Goal: Information Seeking & Learning: Learn about a topic

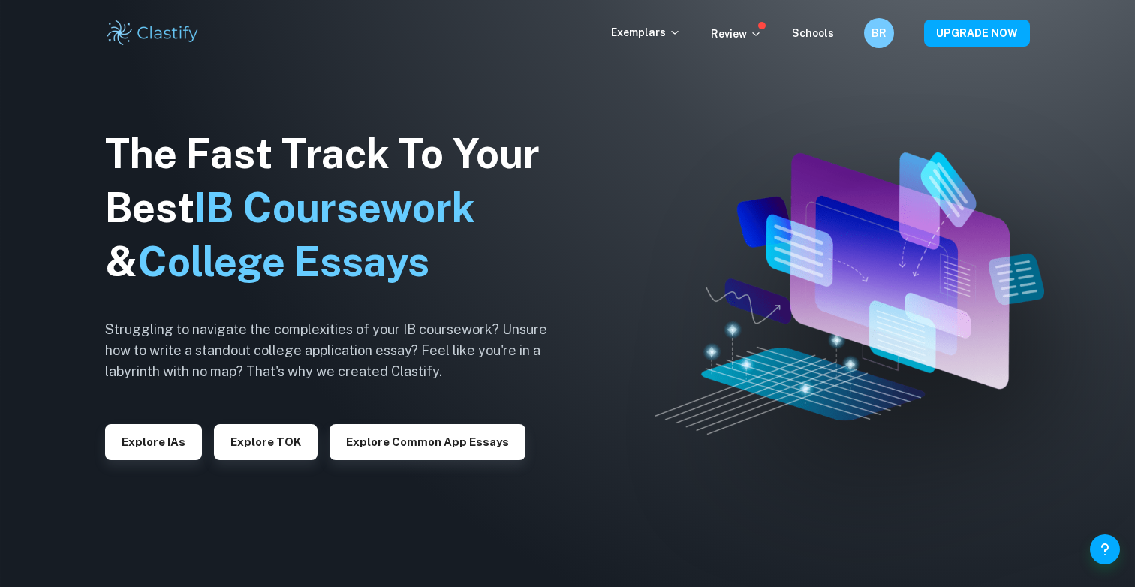
click at [170, 421] on div "Explore IAs" at bounding box center [153, 436] width 97 height 48
click at [170, 432] on button "Explore IAs" at bounding box center [153, 442] width 97 height 36
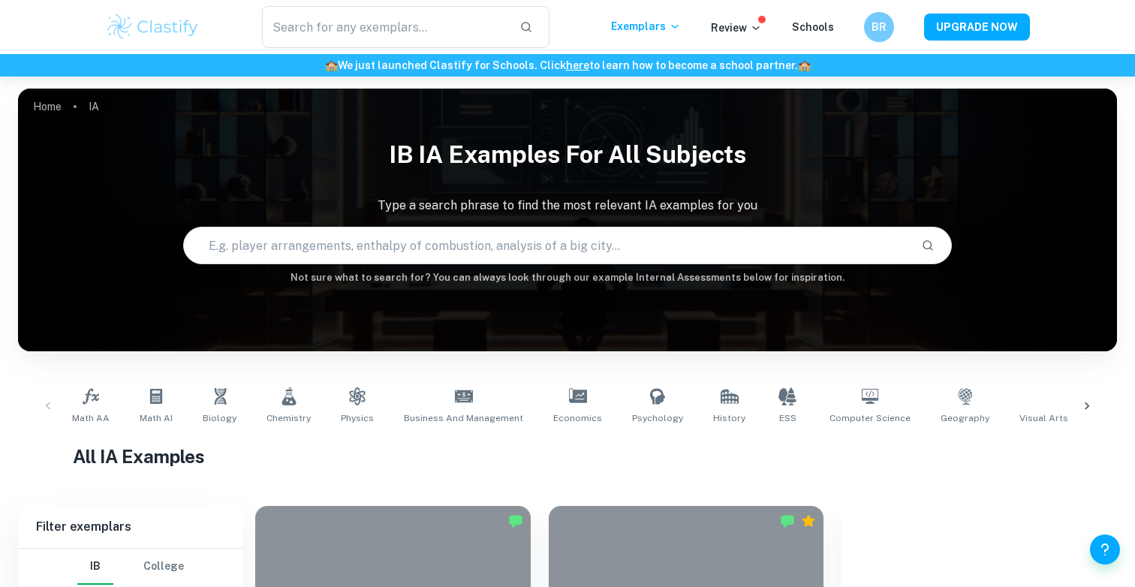
click at [329, 255] on input "text" at bounding box center [547, 245] width 726 height 42
type input "business management"
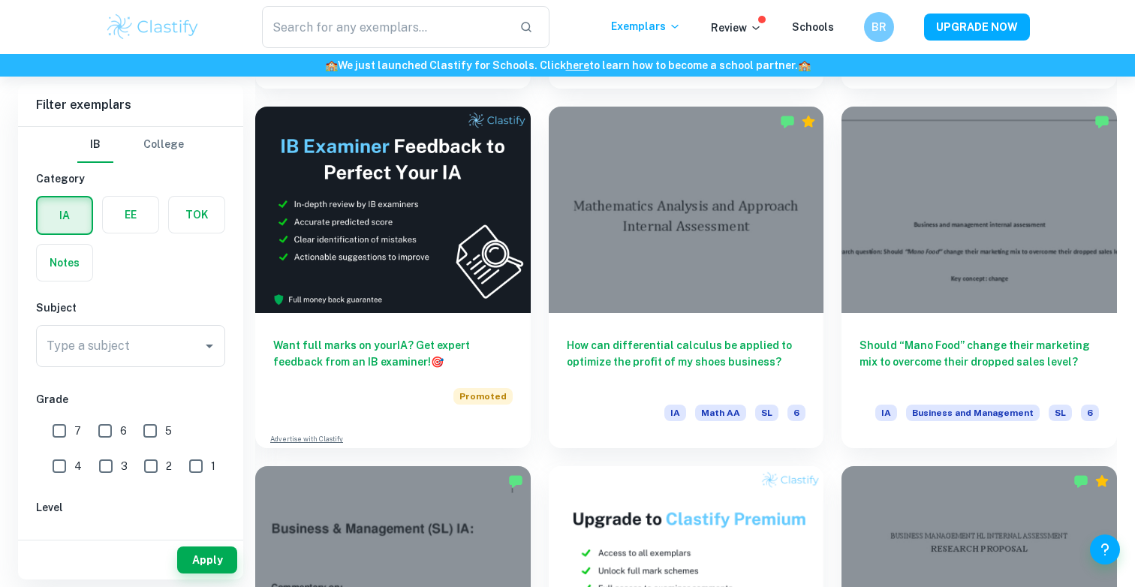
scroll to position [2616, 0]
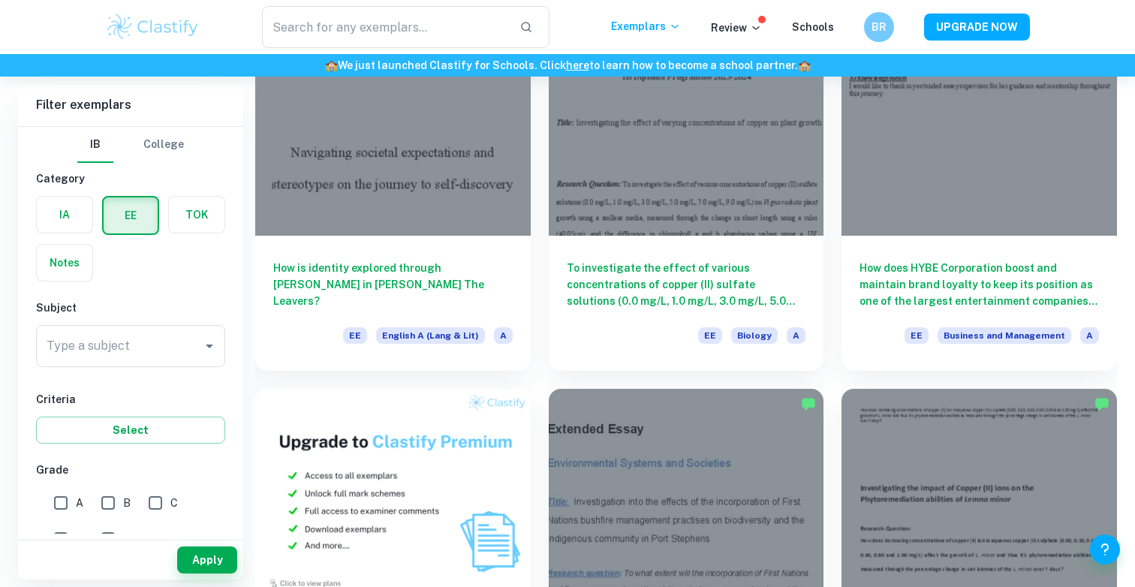
scroll to position [141, 0]
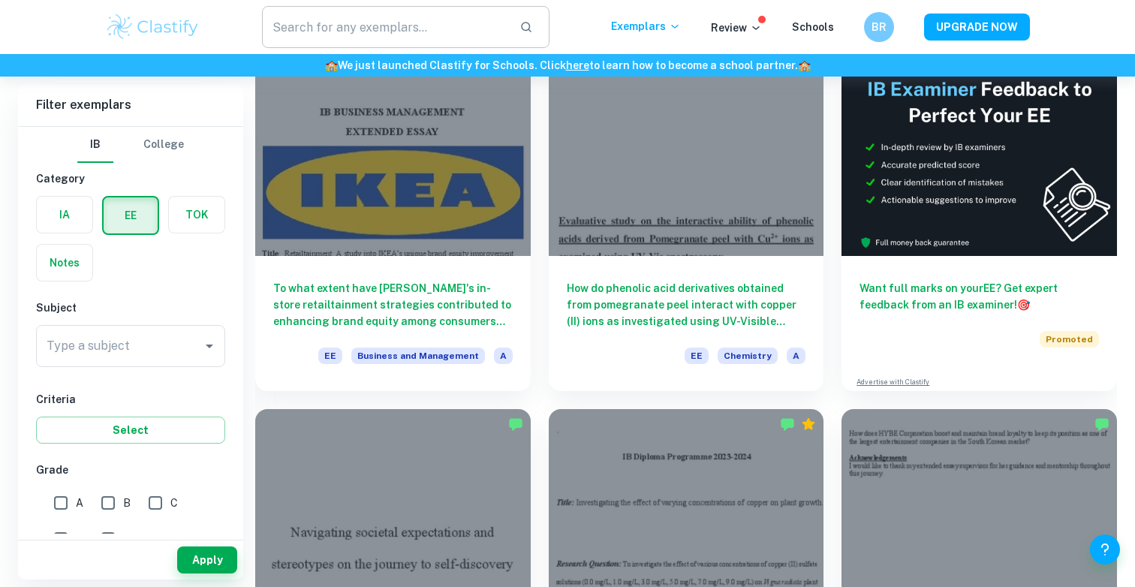
click at [390, 13] on input "text" at bounding box center [384, 27] width 245 height 42
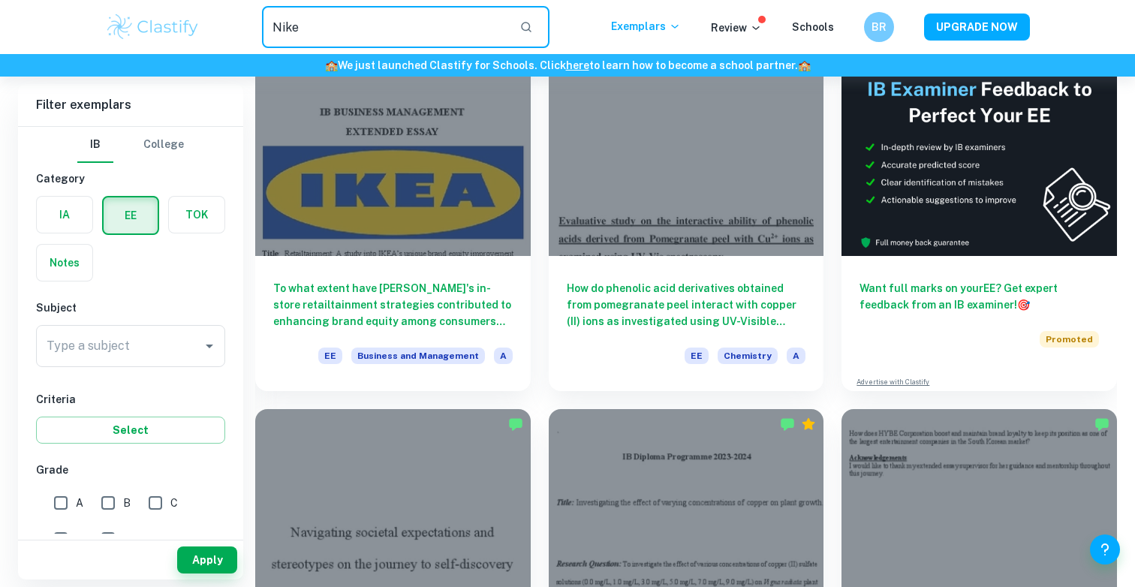
type input "Nike"
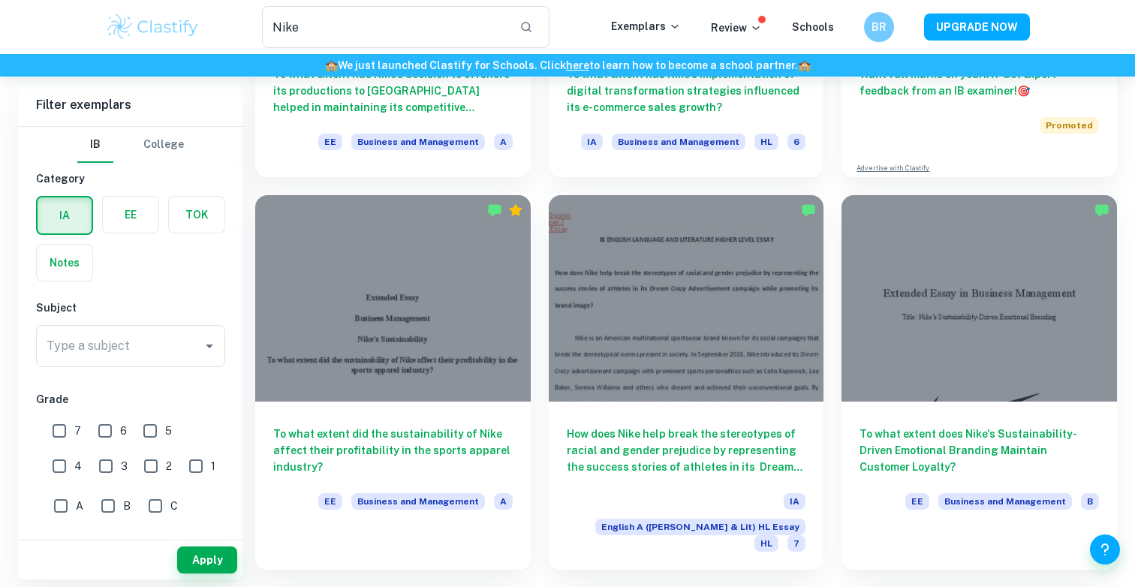
scroll to position [329, 0]
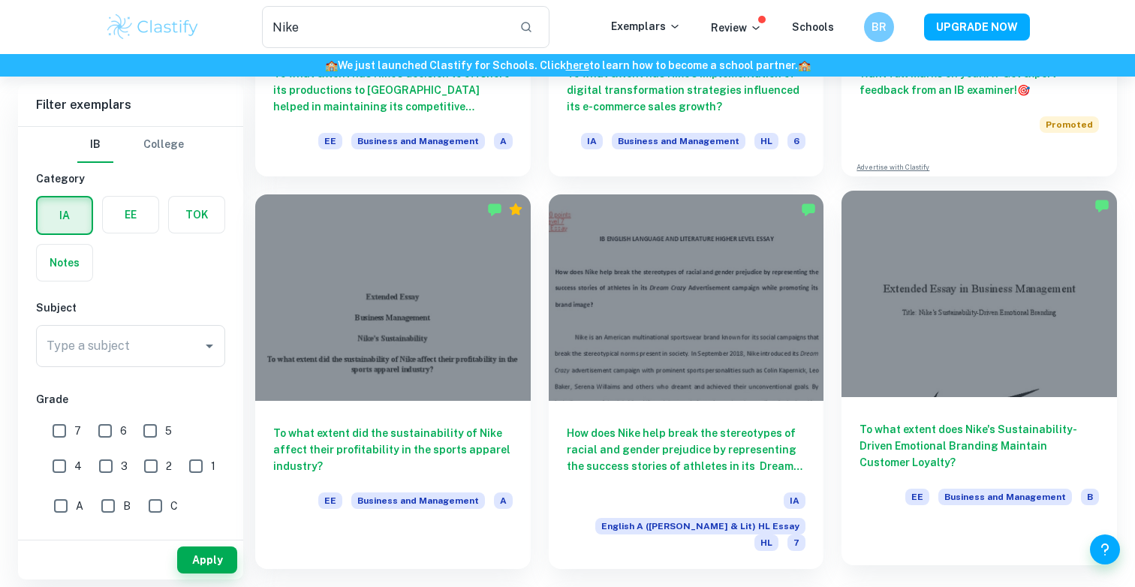
click at [1006, 307] on div at bounding box center [978, 294] width 275 height 206
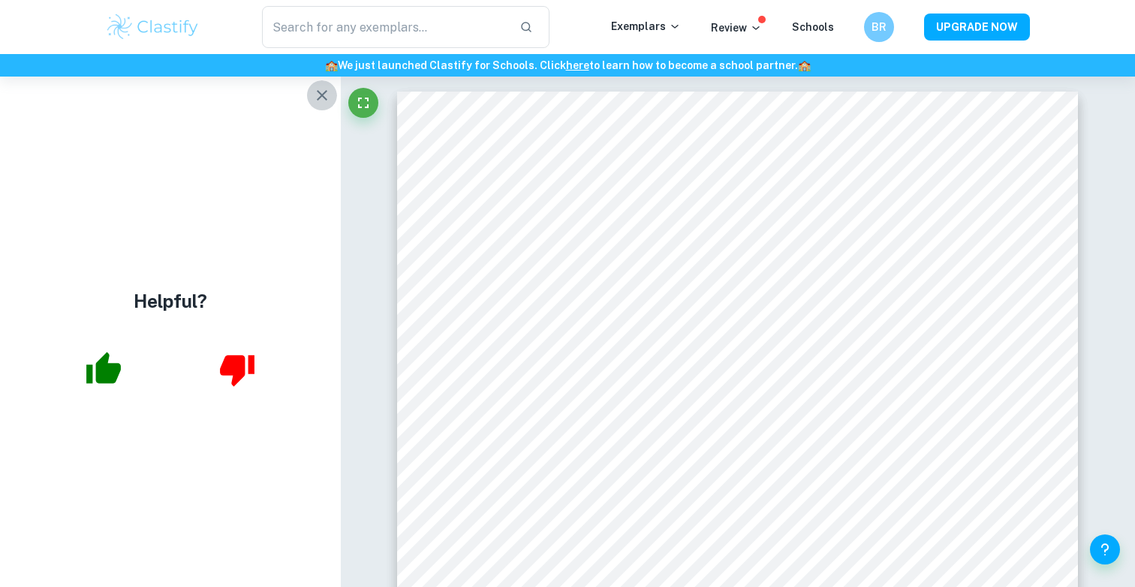
click at [323, 94] on icon "button" at bounding box center [322, 95] width 11 height 11
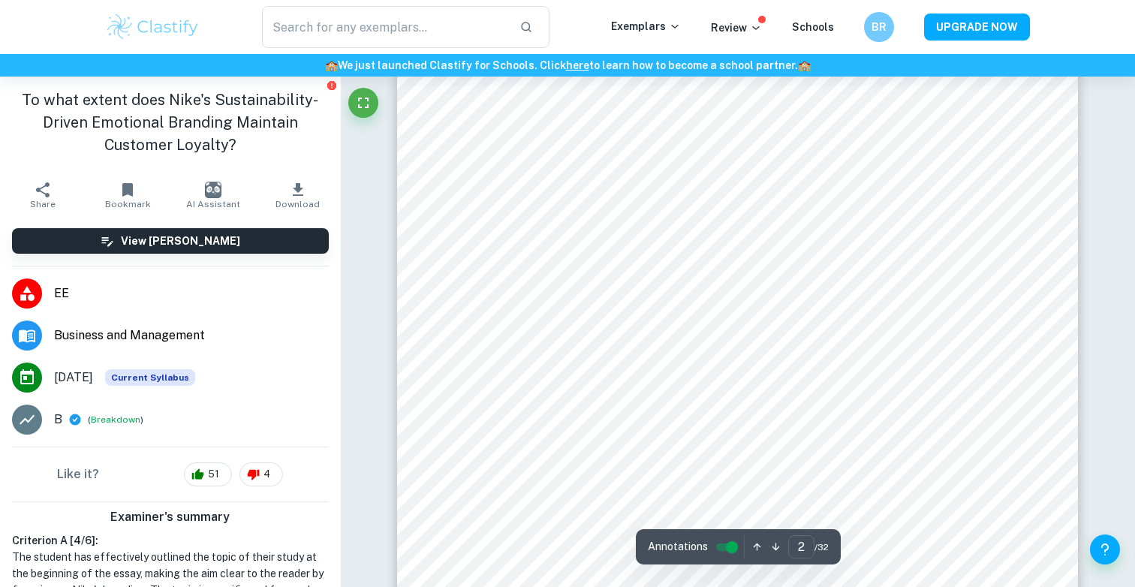
scroll to position [1181, 0]
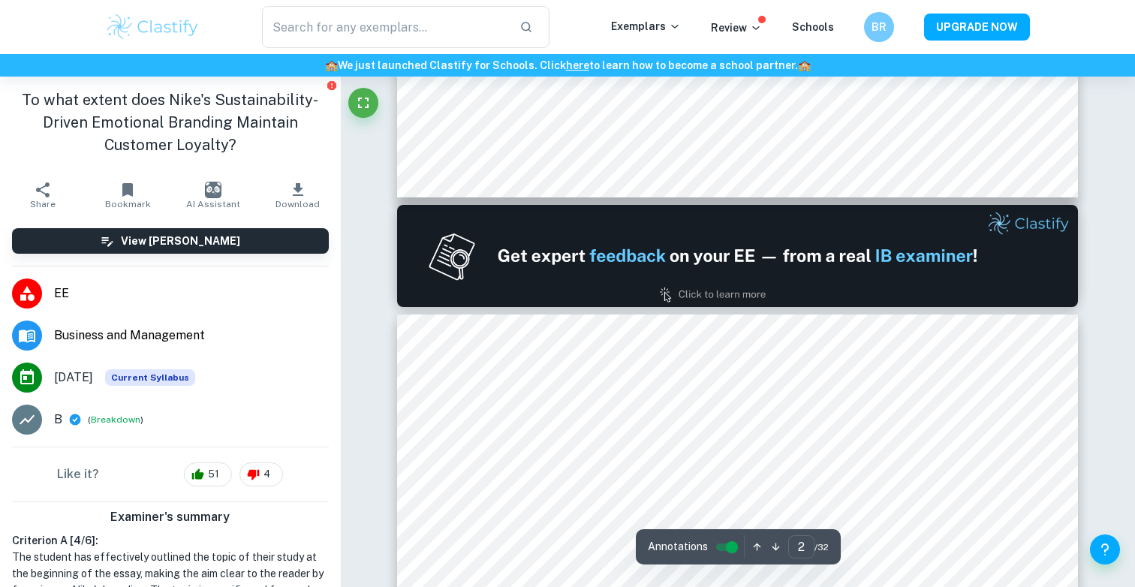
type input "1"
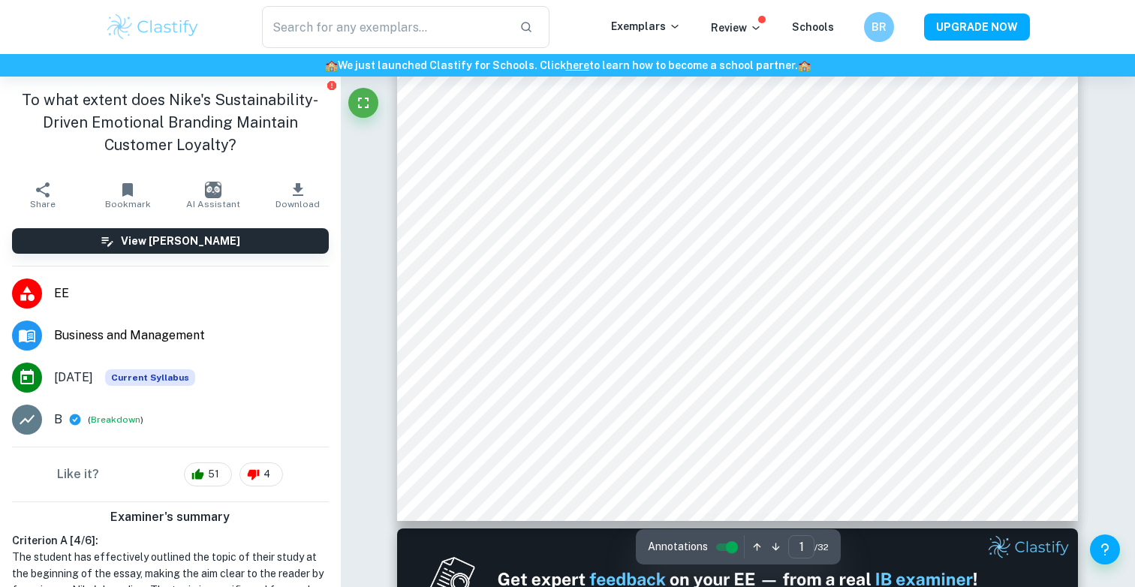
scroll to position [535, 0]
